Goal: Information Seeking & Learning: Learn about a topic

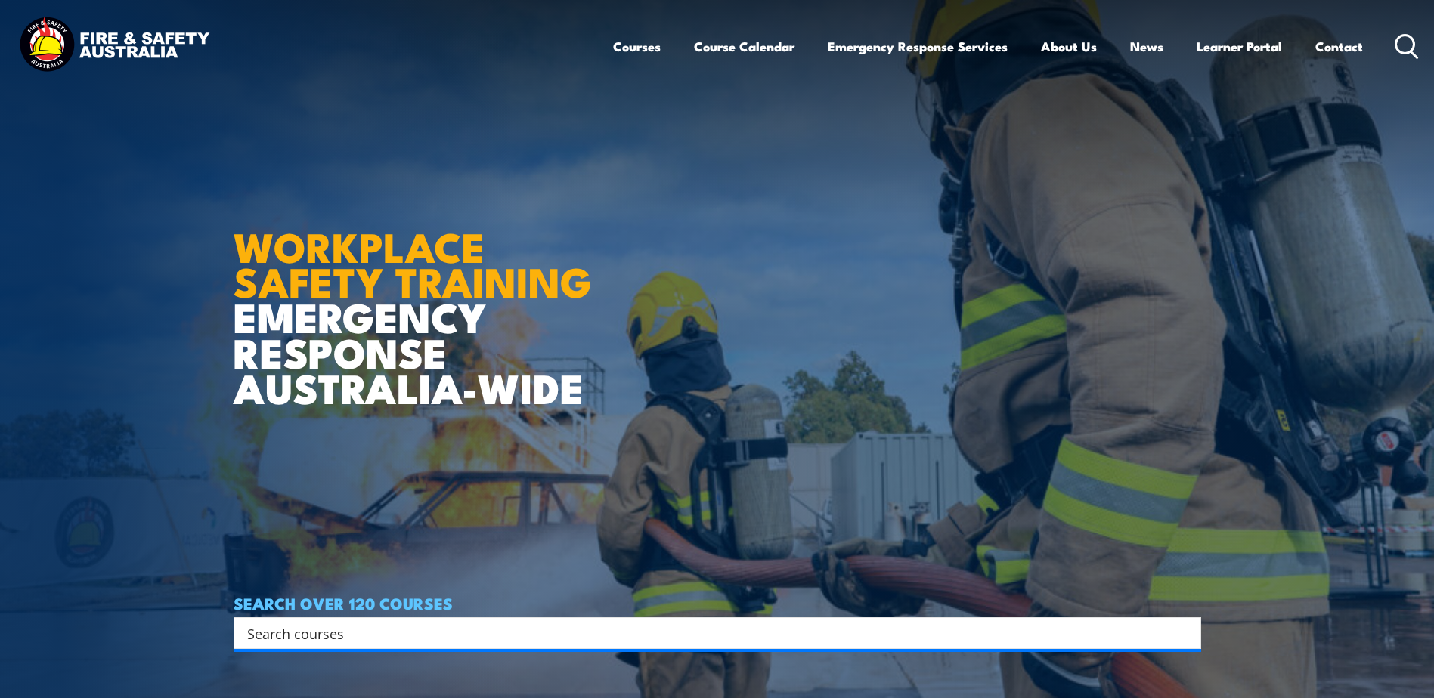
click at [1407, 47] on icon at bounding box center [1407, 46] width 24 height 25
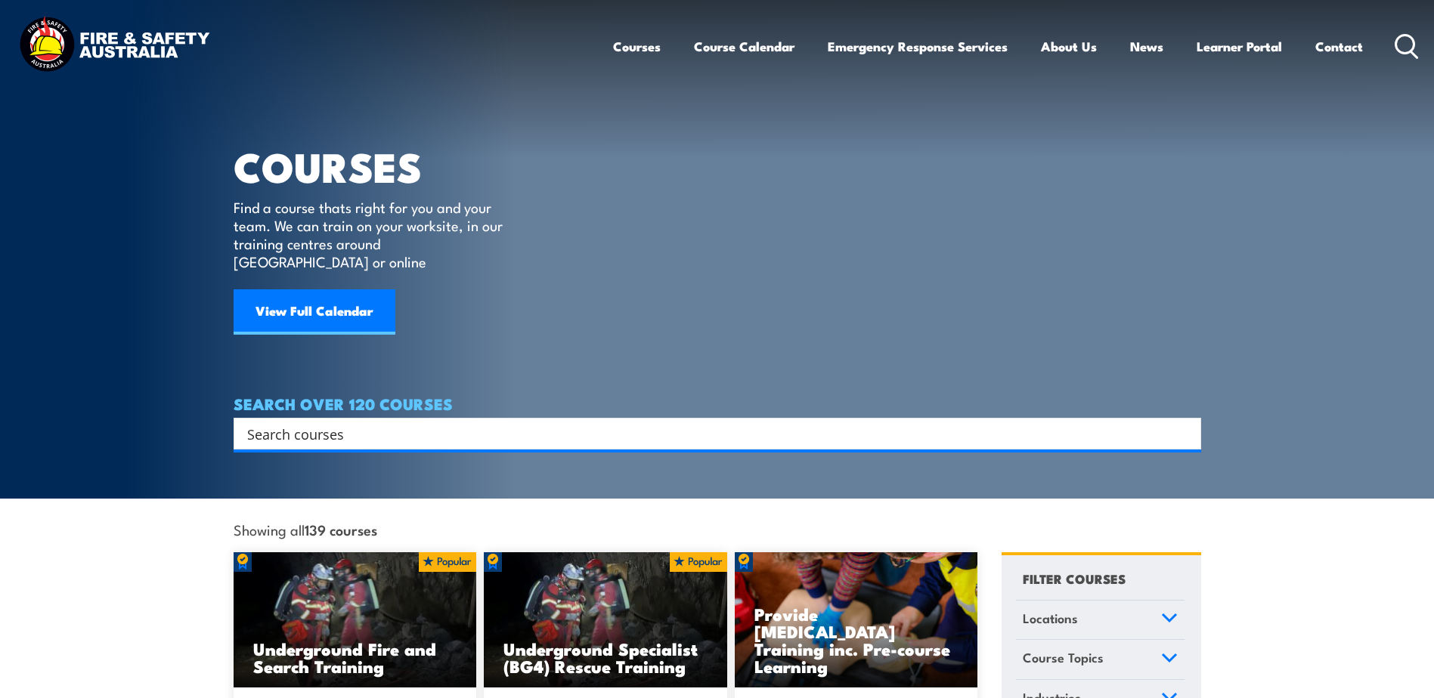
click at [440, 423] on input "Search input" at bounding box center [707, 434] width 921 height 23
click at [1404, 43] on icon at bounding box center [1407, 46] width 24 height 25
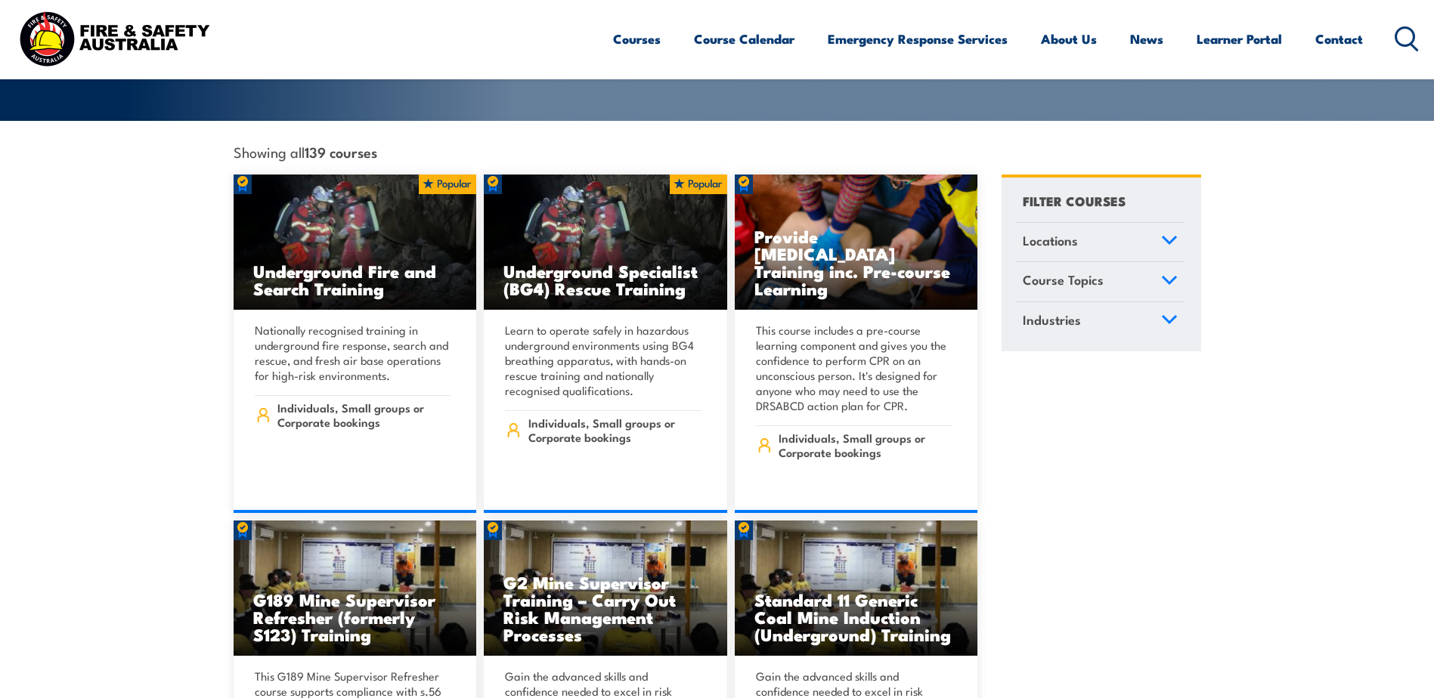
scroll to position [227, 0]
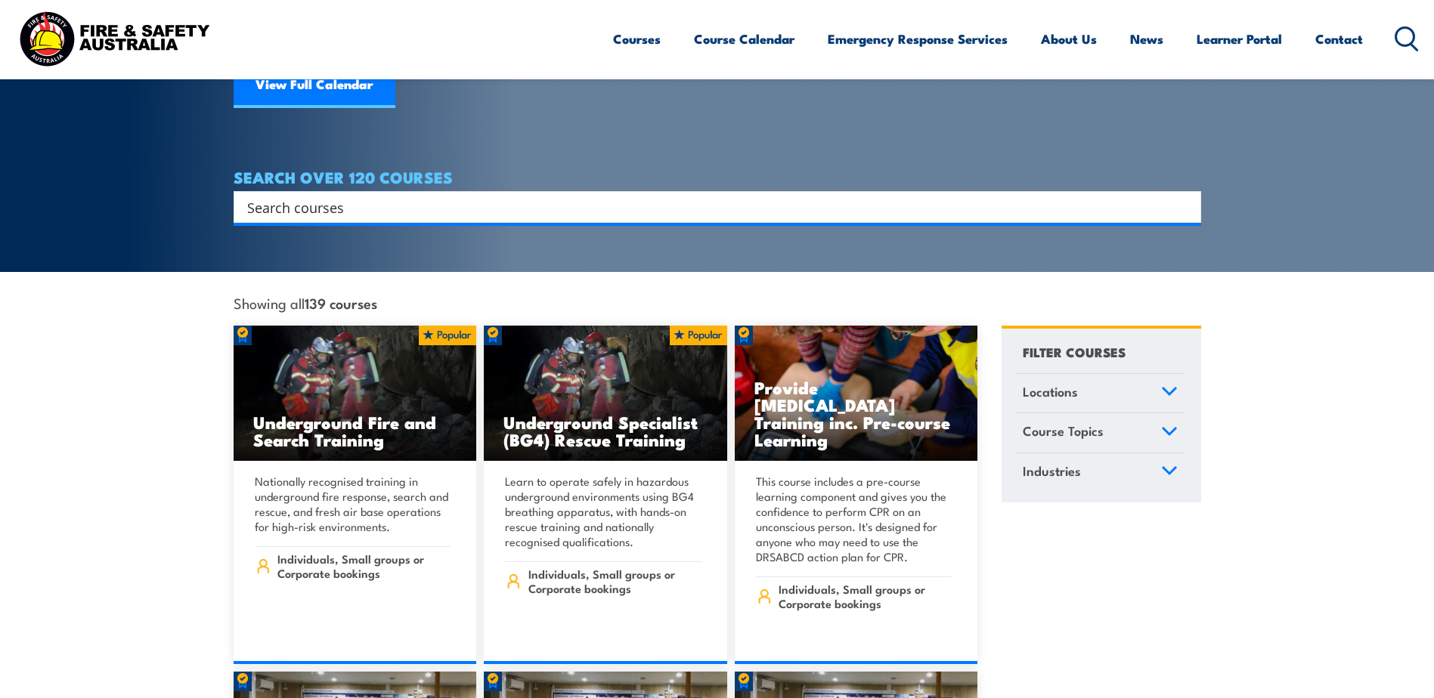
click at [441, 196] on input "Search input" at bounding box center [707, 207] width 921 height 23
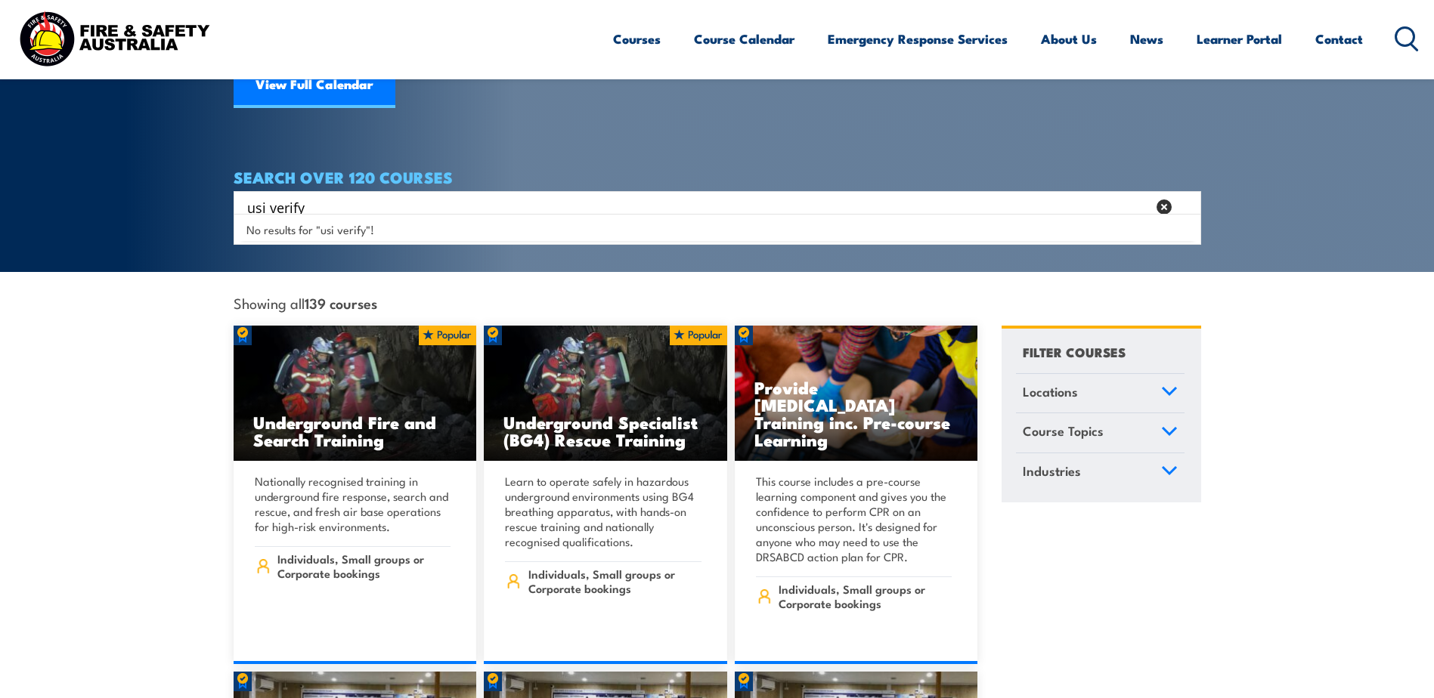
type input "usi verify"
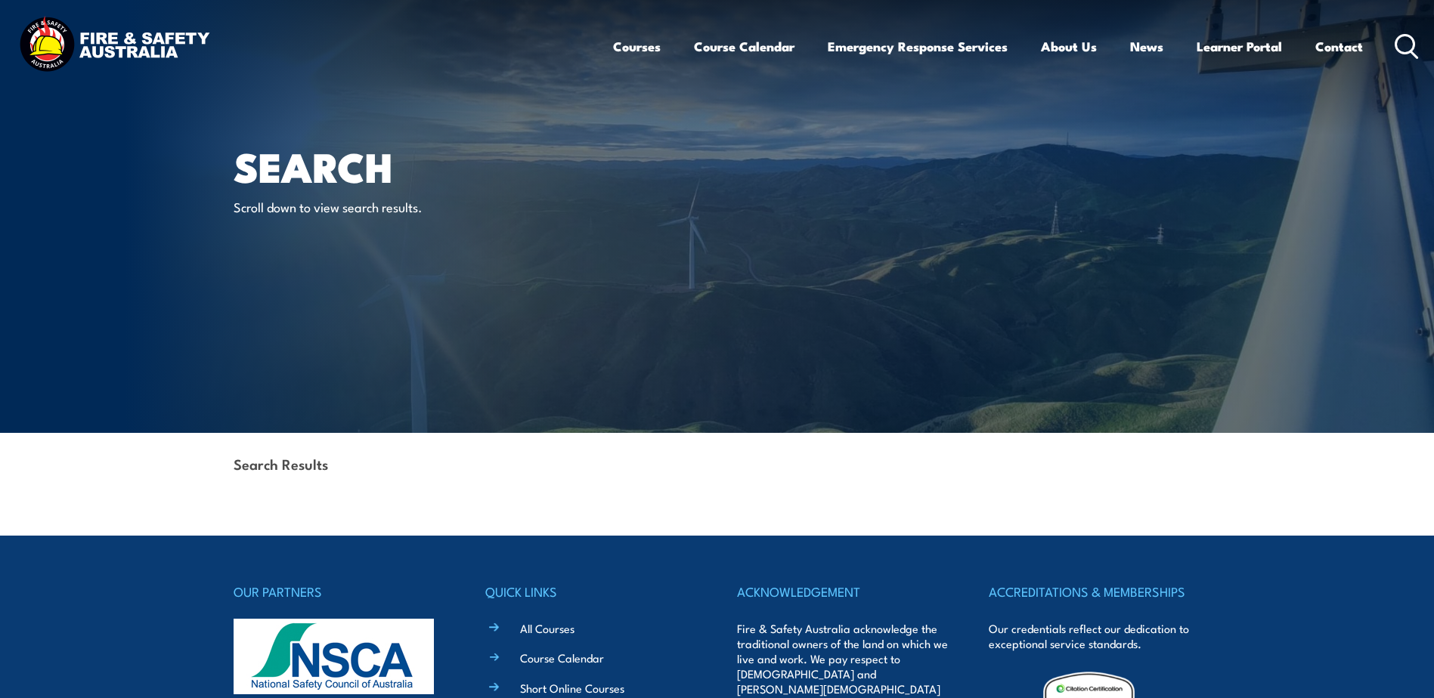
click at [1413, 45] on circle at bounding box center [1405, 44] width 18 height 18
click at [1407, 48] on icon at bounding box center [1407, 46] width 24 height 25
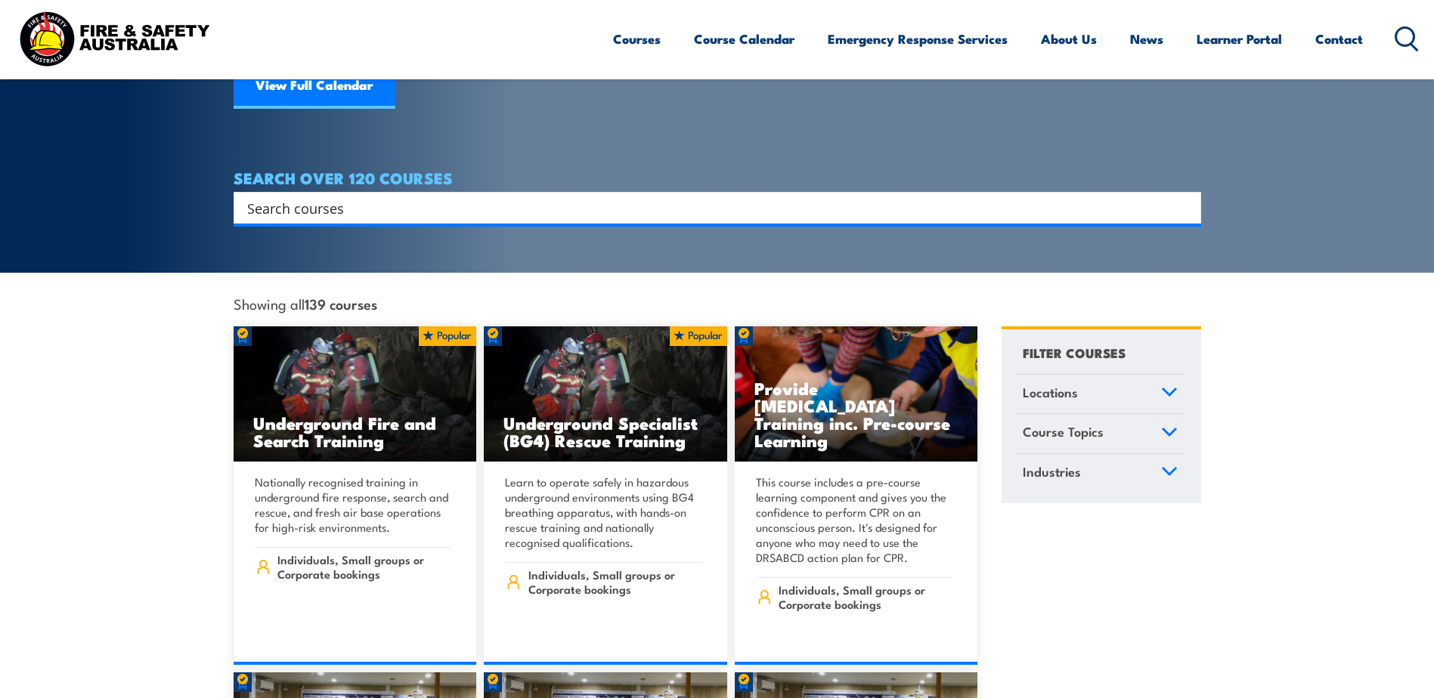
scroll to position [227, 0]
click at [1076, 421] on span "Course Topics" at bounding box center [1063, 431] width 81 height 20
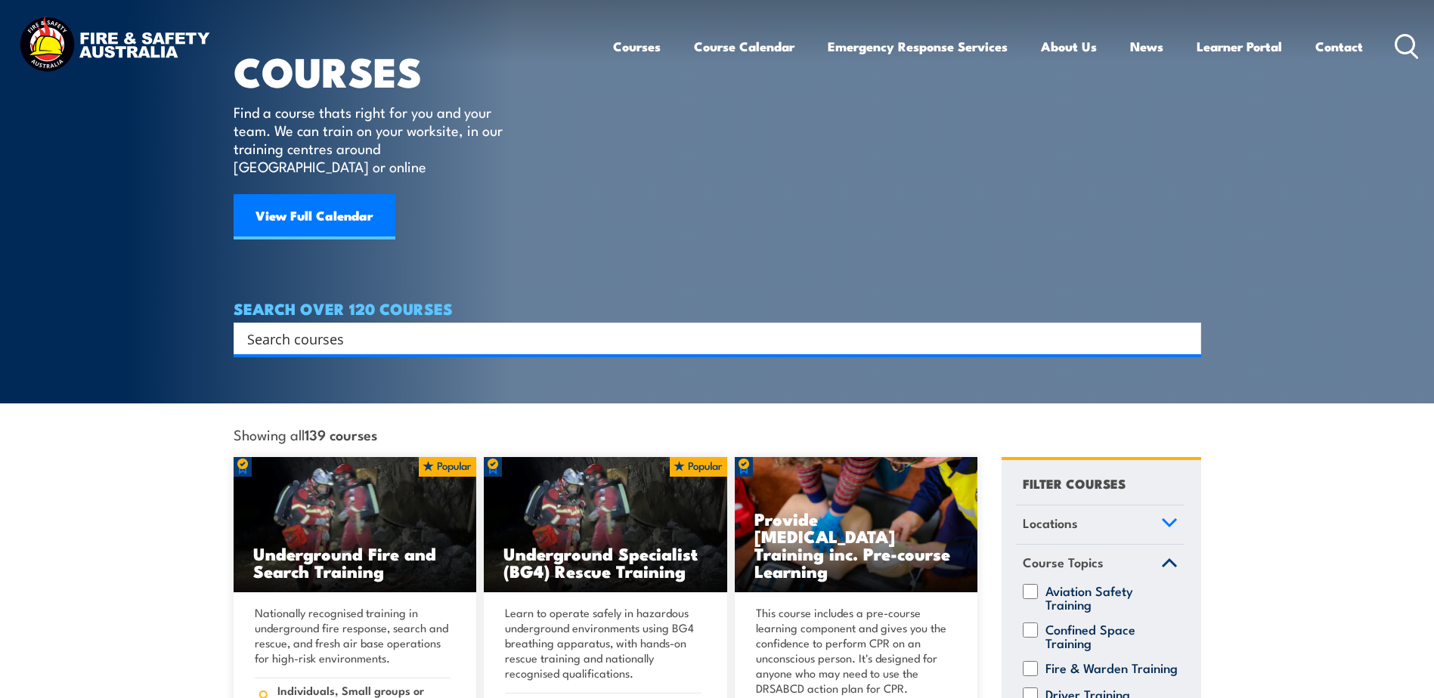
scroll to position [0, 0]
